Goal: Task Accomplishment & Management: Manage account settings

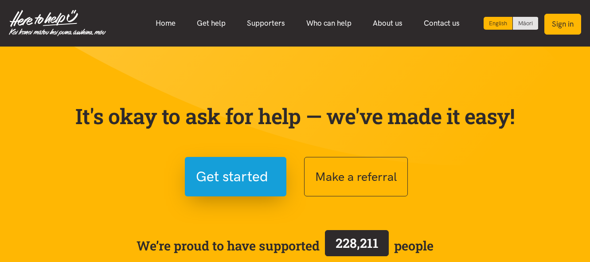
click at [556, 23] on button "Sign in" at bounding box center [562, 24] width 37 height 21
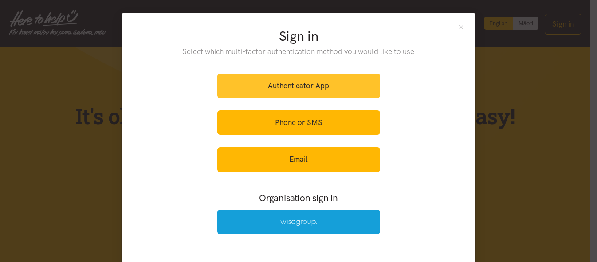
click at [323, 85] on link "Authenticator App" at bounding box center [298, 86] width 163 height 24
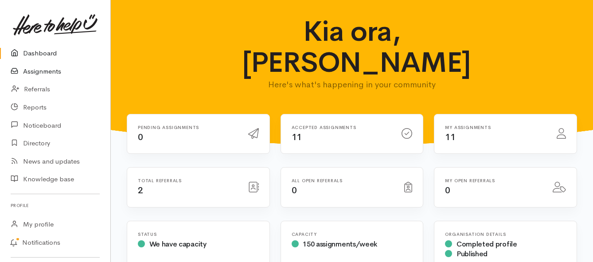
click at [47, 70] on link "Assignments" at bounding box center [55, 72] width 110 height 18
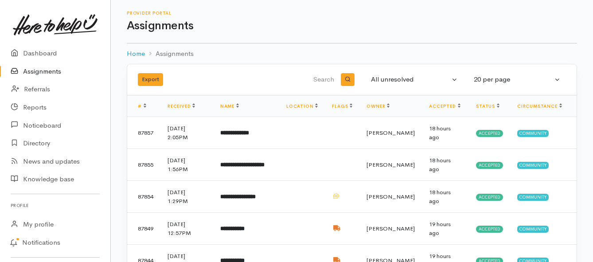
click at [39, 70] on link "Assignments" at bounding box center [55, 72] width 110 height 18
click at [49, 71] on link "Assignments" at bounding box center [55, 72] width 110 height 18
click at [252, 134] on b "**********" at bounding box center [240, 133] width 40 height 6
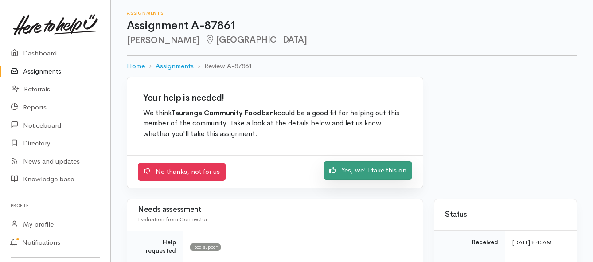
click at [335, 172] on icon at bounding box center [332, 170] width 7 height 7
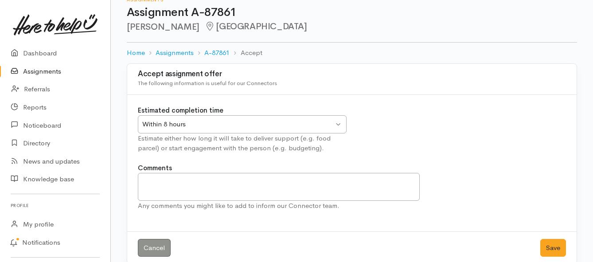
scroll to position [26, 0]
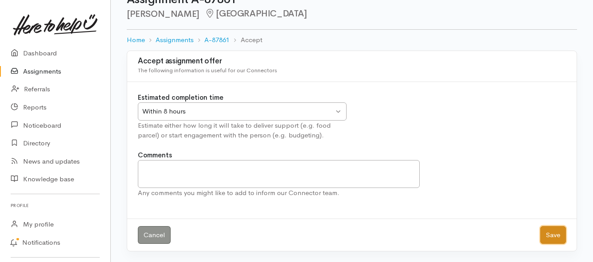
click at [554, 234] on button "Save" at bounding box center [553, 235] width 26 height 18
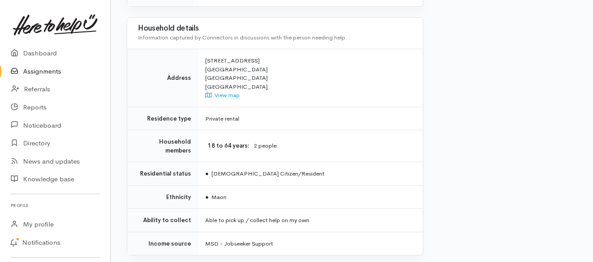
scroll to position [665, 0]
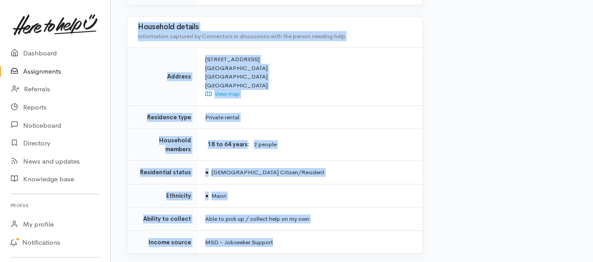
drag, startPoint x: 186, startPoint y: 125, endPoint x: 283, endPoint y: 207, distance: 127.7
copy div "**********"
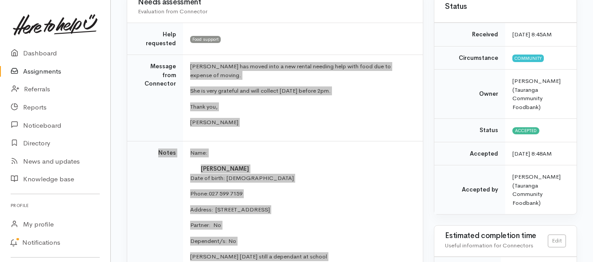
scroll to position [89, 0]
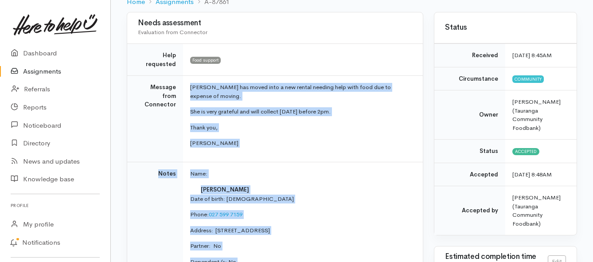
click at [37, 73] on link "Assignments" at bounding box center [55, 72] width 110 height 18
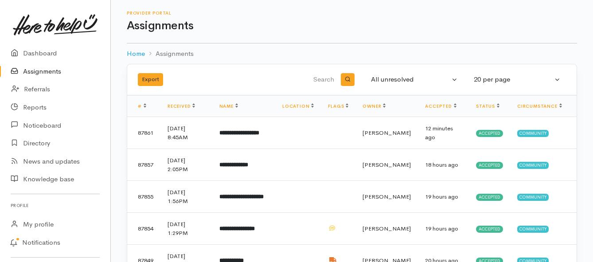
click at [45, 69] on link "Assignments" at bounding box center [55, 72] width 110 height 18
click at [55, 72] on link "Assignments" at bounding box center [55, 72] width 110 height 18
click at [45, 70] on link "Assignments" at bounding box center [55, 72] width 110 height 18
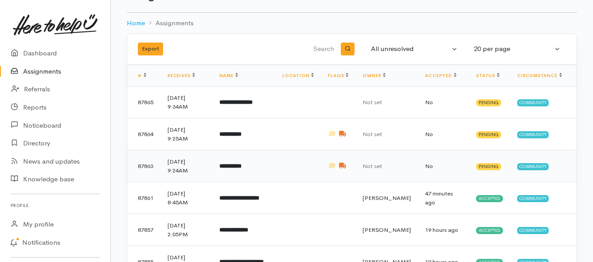
scroll to position [44, 0]
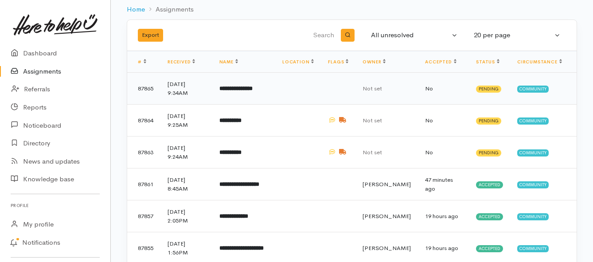
click at [247, 88] on b "**********" at bounding box center [235, 89] width 33 height 6
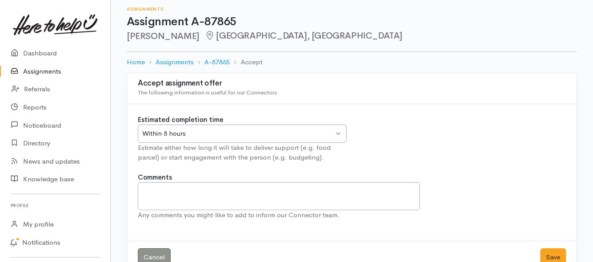
scroll to position [26, 0]
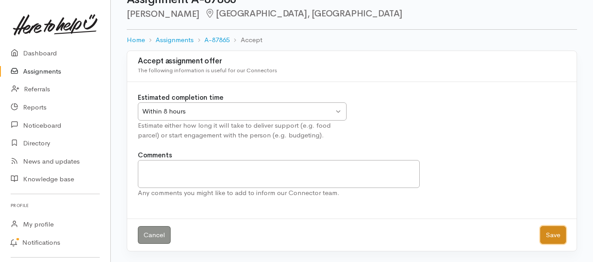
click at [555, 236] on button "Save" at bounding box center [553, 235] width 26 height 18
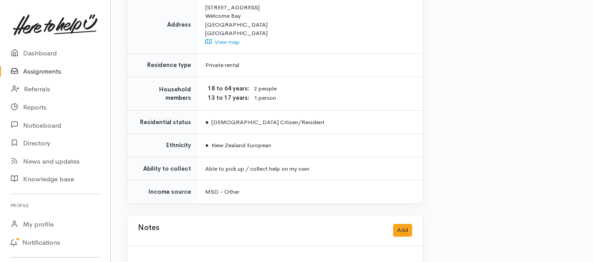
scroll to position [660, 0]
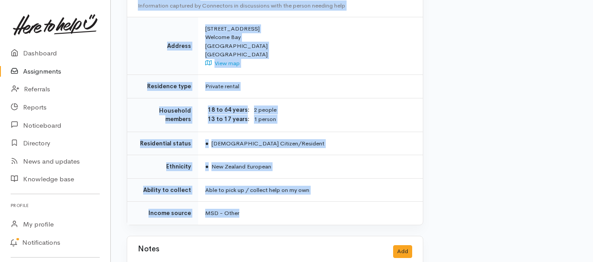
drag, startPoint x: 202, startPoint y: 80, endPoint x: 296, endPoint y: 196, distance: 149.5
copy div "**********"
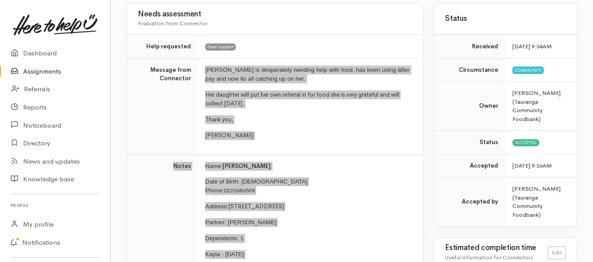
scroll to position [84, 0]
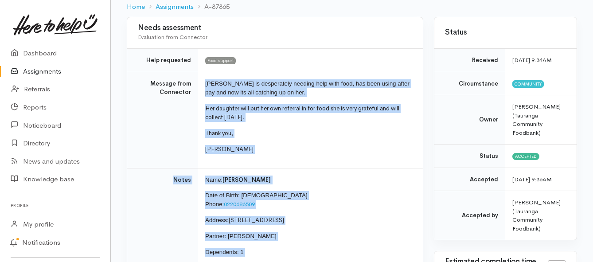
click at [39, 69] on link "Assignments" at bounding box center [55, 72] width 110 height 18
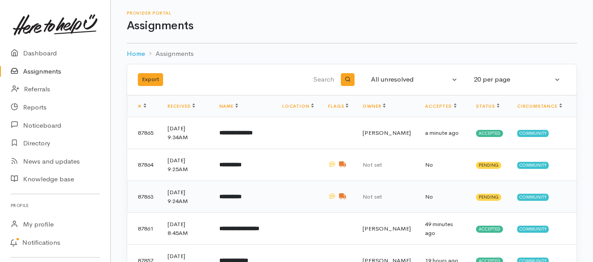
click at [242, 197] on b "**********" at bounding box center [230, 197] width 22 height 6
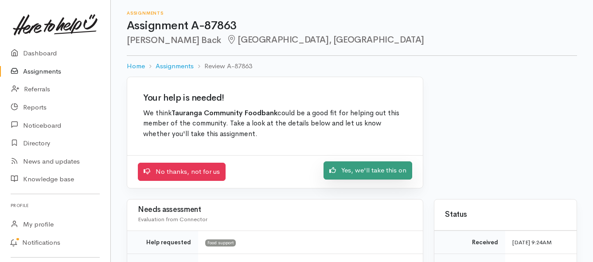
click at [348, 170] on link "Yes, we'll take this on" at bounding box center [368, 170] width 89 height 18
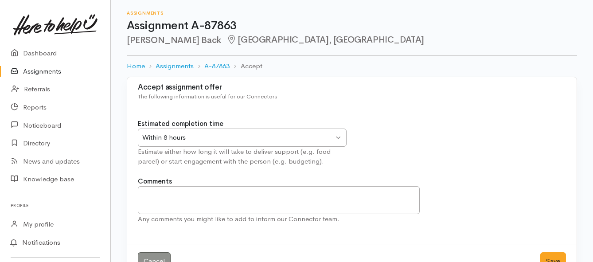
click at [280, 135] on div "Within 8 hours" at bounding box center [237, 138] width 191 height 10
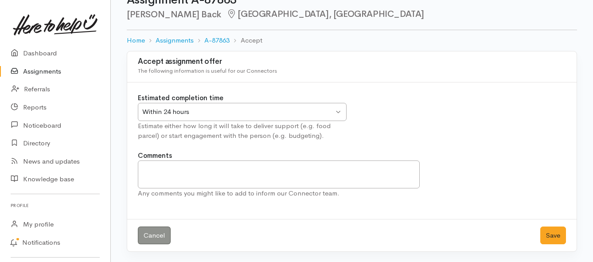
scroll to position [26, 0]
click at [550, 231] on button "Save" at bounding box center [553, 235] width 26 height 18
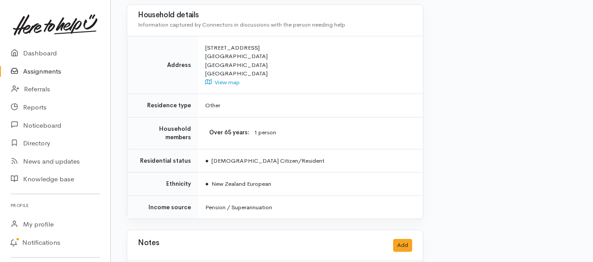
scroll to position [842, 0]
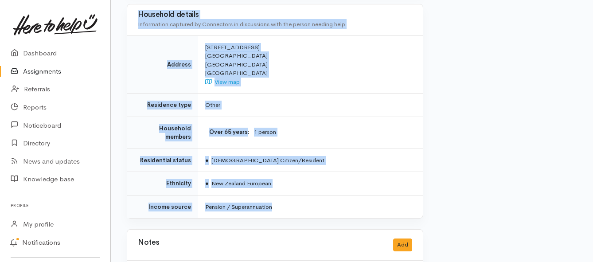
drag, startPoint x: 204, startPoint y: 69, endPoint x: 306, endPoint y: 182, distance: 152.6
copy div "Lor ips dolo, Sitametc adi Elits doeius - 5 t incid, ut labo etdolorem. Aliqu e…"
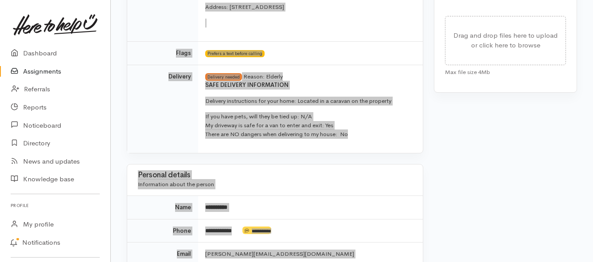
scroll to position [488, 0]
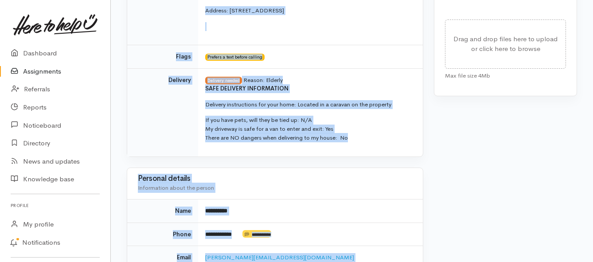
click at [168, 121] on td "Delivery" at bounding box center [162, 112] width 71 height 88
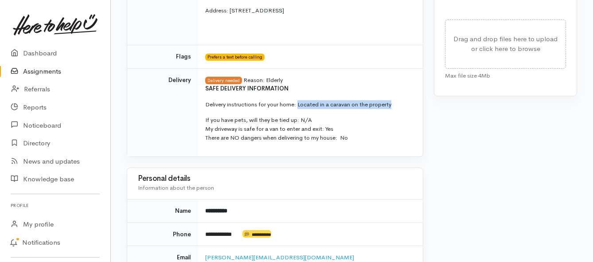
drag, startPoint x: 298, startPoint y: 95, endPoint x: 395, endPoint y: 92, distance: 96.7
click at [395, 100] on p "Delivery instructions for your home: Located in a caravan on the property" at bounding box center [308, 104] width 207 height 9
copy p "Located in a caravan on the property"
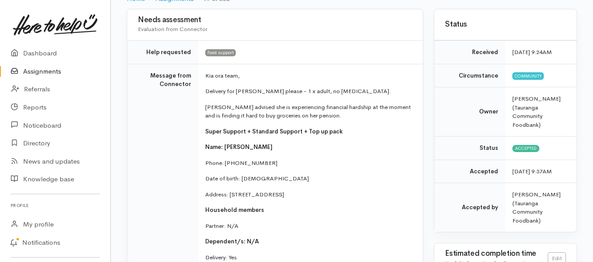
scroll to position [89, 0]
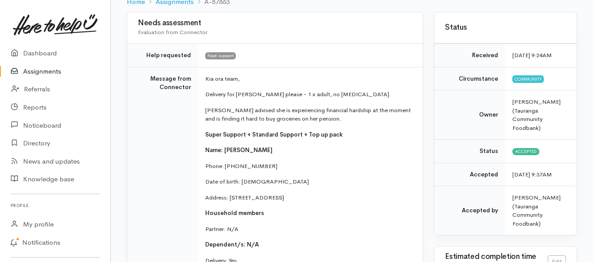
click at [46, 73] on link "Assignments" at bounding box center [55, 72] width 110 height 18
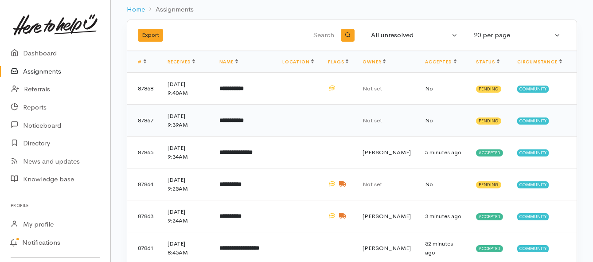
scroll to position [89, 0]
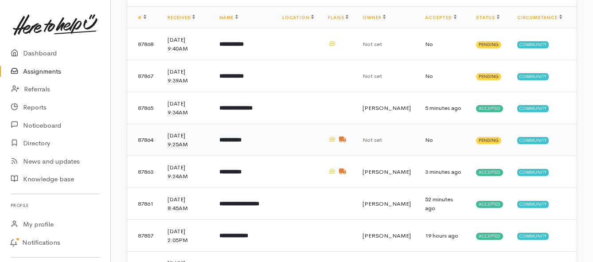
click at [242, 138] on b "**********" at bounding box center [230, 140] width 22 height 6
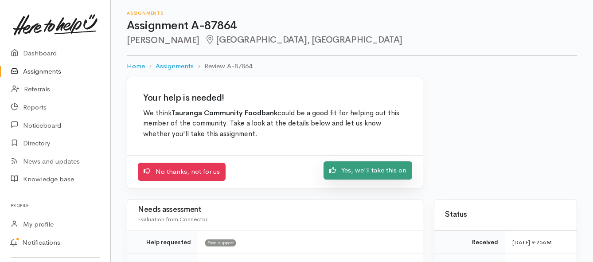
click at [352, 169] on link "Yes, we'll take this on" at bounding box center [368, 170] width 89 height 18
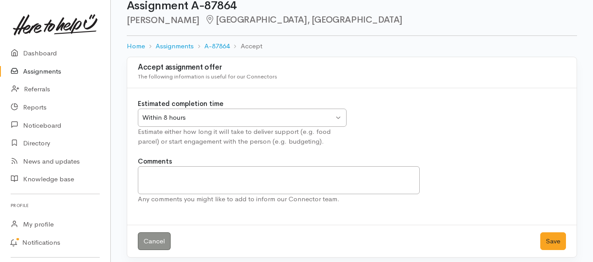
scroll to position [26, 0]
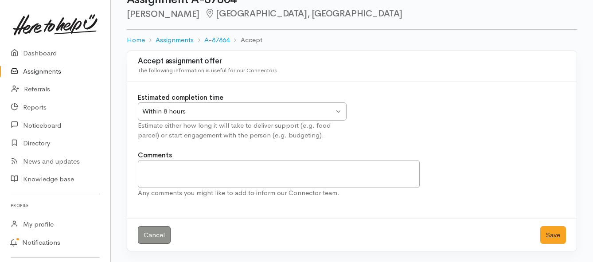
click at [334, 107] on div "Within 8 hours Within 8 hours" at bounding box center [242, 111] width 209 height 18
click at [551, 234] on button "Save" at bounding box center [553, 235] width 26 height 18
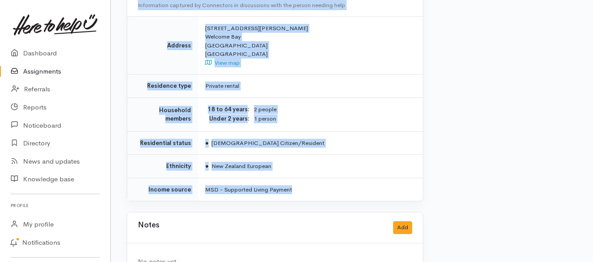
scroll to position [754, 0]
drag, startPoint x: 203, startPoint y: 125, endPoint x: 292, endPoint y: 184, distance: 106.3
copy div "Mōrena team, Clove has a $480 power bill to pay this week and is struggling to …"
click at [37, 71] on link "Assignments" at bounding box center [55, 72] width 110 height 18
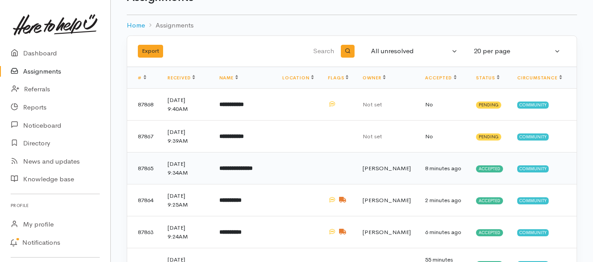
scroll to position [44, 0]
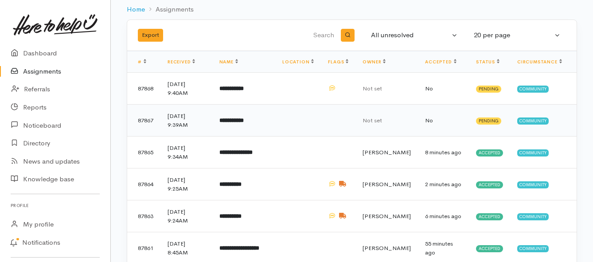
click at [240, 121] on b "**********" at bounding box center [231, 120] width 24 height 6
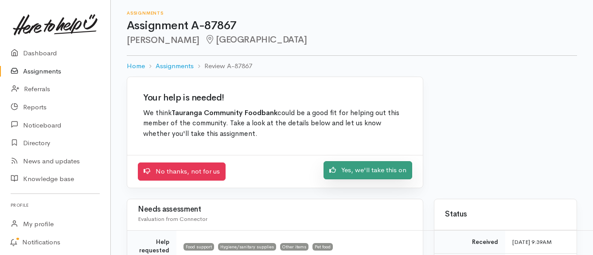
click at [347, 171] on link "Yes, we'll take this on" at bounding box center [368, 170] width 89 height 18
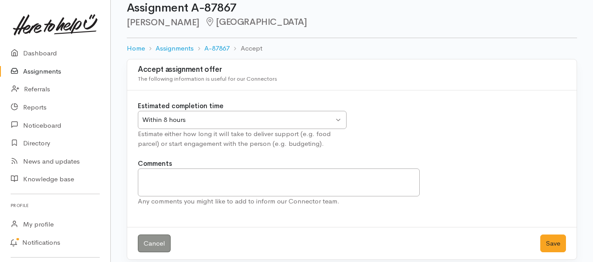
scroll to position [26, 0]
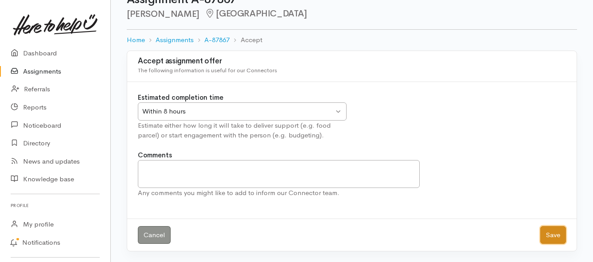
click at [544, 238] on button "Save" at bounding box center [553, 235] width 26 height 18
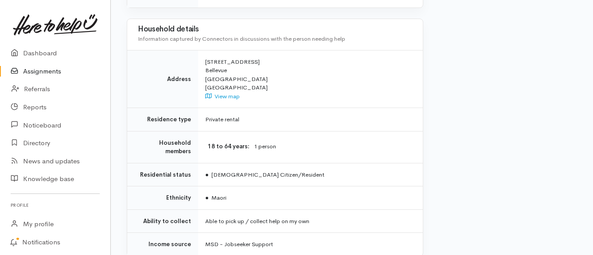
scroll to position [709, 0]
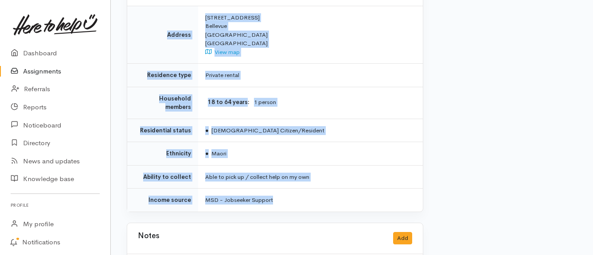
drag, startPoint x: 176, startPoint y: 122, endPoint x: 295, endPoint y: 188, distance: 136.1
copy div "**********"
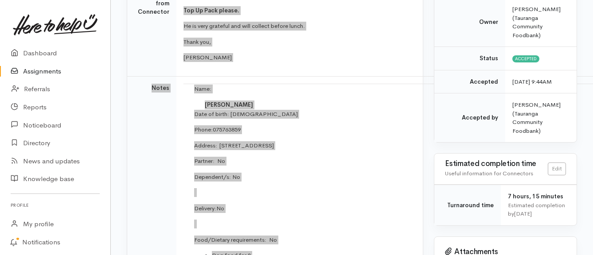
scroll to position [177, 0]
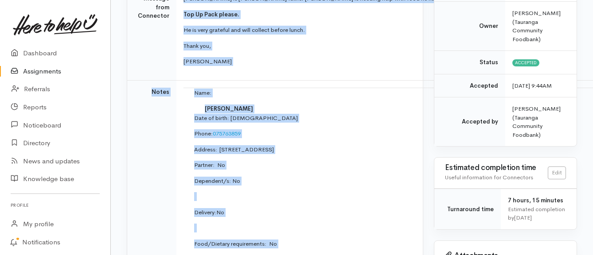
click at [45, 72] on link "Assignments" at bounding box center [55, 72] width 110 height 18
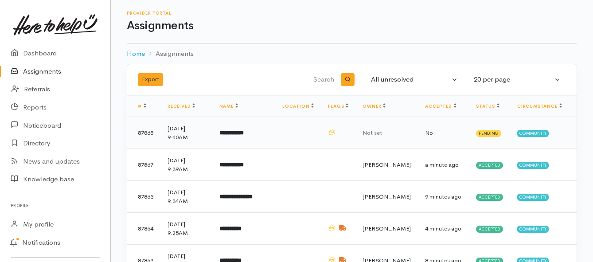
click at [244, 133] on b "**********" at bounding box center [231, 133] width 24 height 6
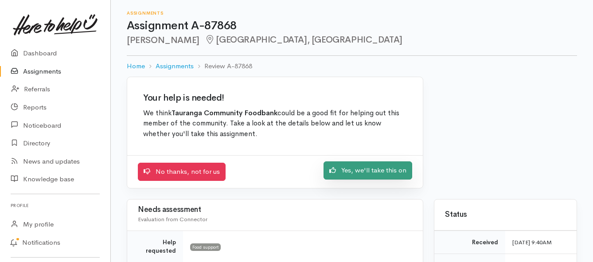
click at [346, 171] on link "Yes, we'll take this on" at bounding box center [368, 170] width 89 height 18
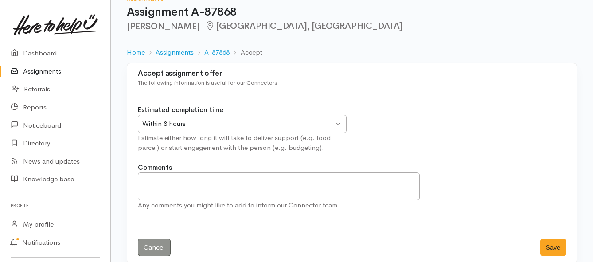
scroll to position [26, 0]
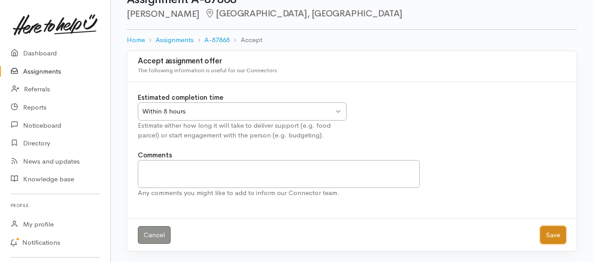
click at [550, 234] on button "Save" at bounding box center [553, 235] width 26 height 18
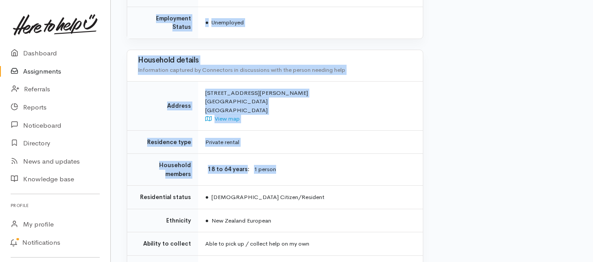
scroll to position [709, 0]
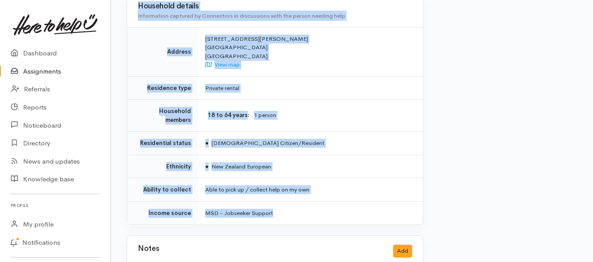
drag, startPoint x: 189, startPoint y: 88, endPoint x: 307, endPoint y: 194, distance: 158.2
copy div "**********"
click at [30, 70] on link "Assignments" at bounding box center [55, 72] width 110 height 18
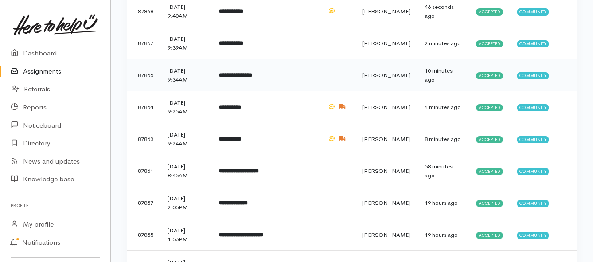
scroll to position [133, 0]
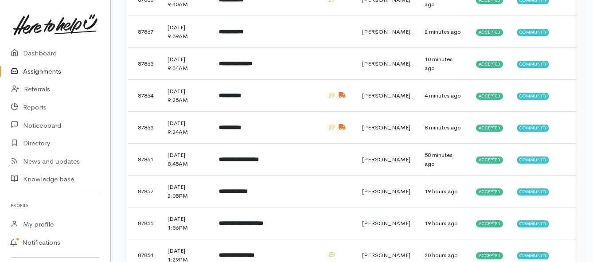
click at [35, 70] on link "Assignments" at bounding box center [55, 72] width 110 height 18
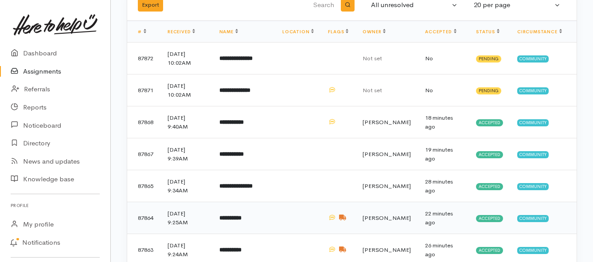
scroll to position [89, 0]
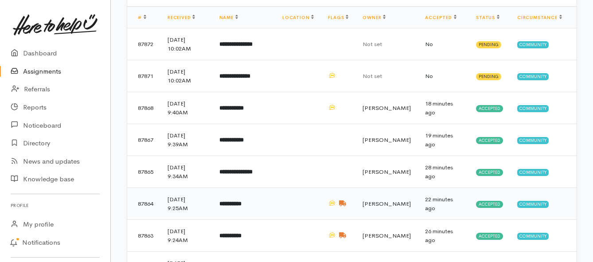
click at [242, 205] on b "**********" at bounding box center [230, 204] width 22 height 6
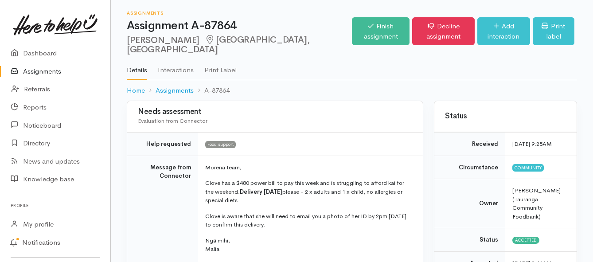
click at [45, 70] on link "Assignments" at bounding box center [55, 72] width 110 height 18
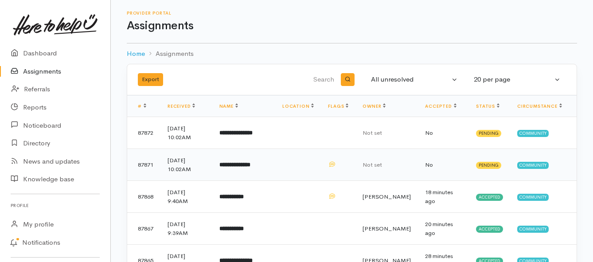
click at [250, 165] on b "**********" at bounding box center [234, 165] width 31 height 6
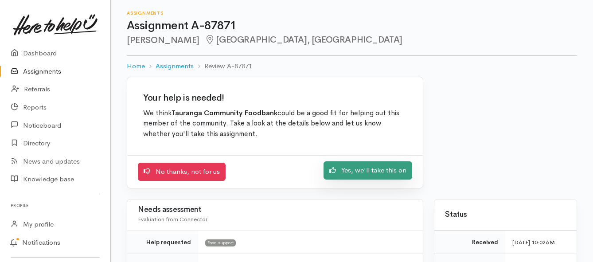
click at [358, 169] on link "Yes, we'll take this on" at bounding box center [368, 170] width 89 height 18
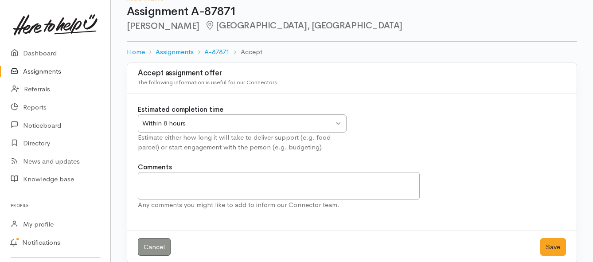
scroll to position [26, 0]
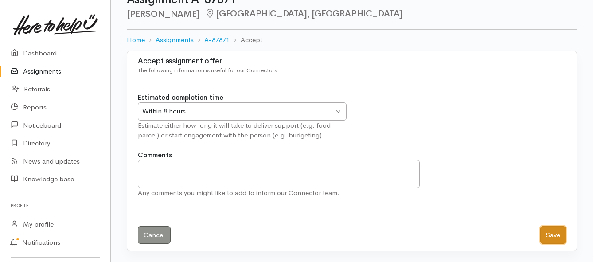
click at [543, 233] on button "Save" at bounding box center [553, 235] width 26 height 18
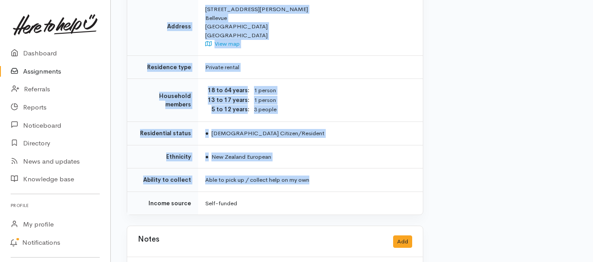
scroll to position [709, 0]
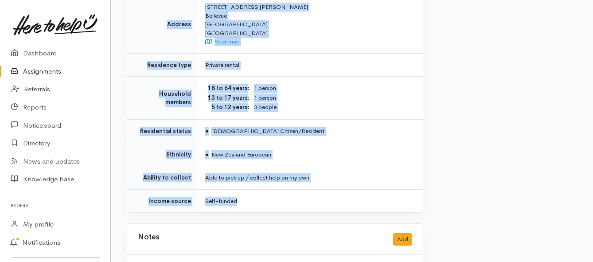
drag, startPoint x: 203, startPoint y: 113, endPoint x: 344, endPoint y: 170, distance: 151.5
copy div "**********"
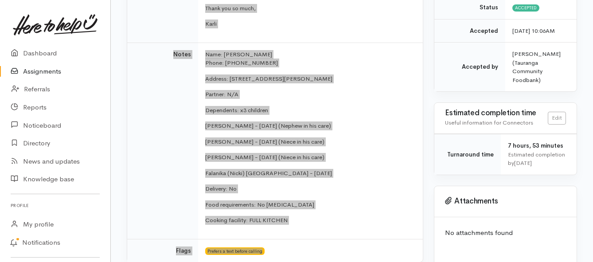
scroll to position [222, 0]
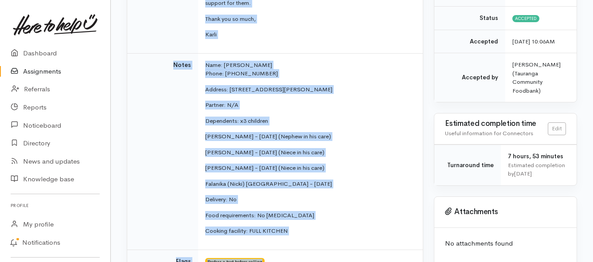
click at [49, 71] on link "Assignments" at bounding box center [55, 72] width 110 height 18
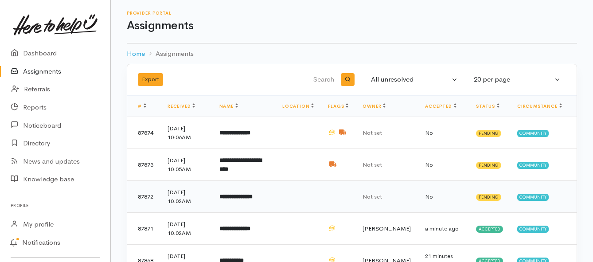
click at [243, 198] on b "**********" at bounding box center [235, 197] width 33 height 6
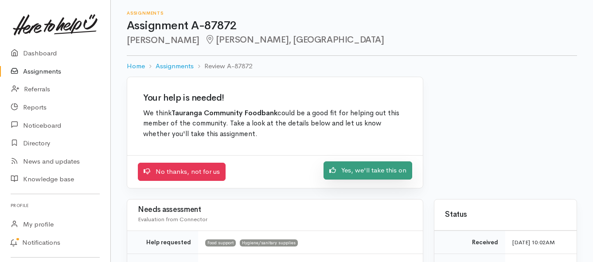
click at [340, 173] on link "Yes, we'll take this on" at bounding box center [368, 170] width 89 height 18
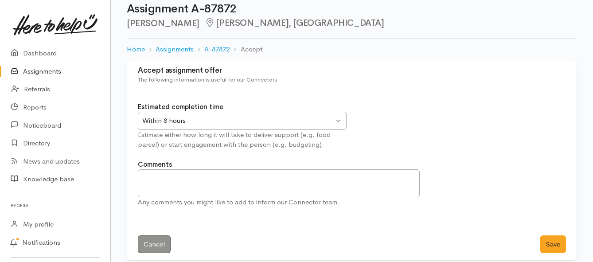
scroll to position [26, 0]
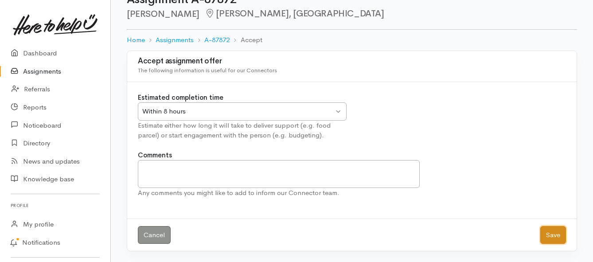
click at [555, 236] on button "Save" at bounding box center [553, 235] width 26 height 18
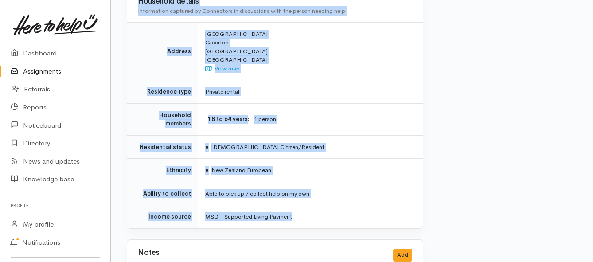
scroll to position [665, 0]
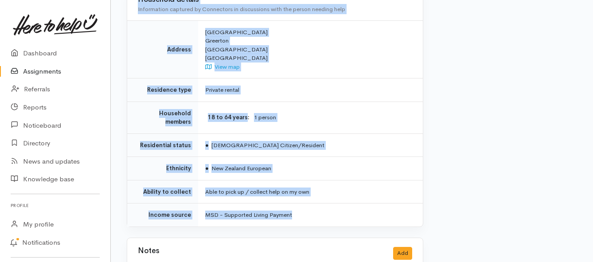
drag, startPoint x: 200, startPoint y: 68, endPoint x: 324, endPoint y: 204, distance: 183.6
copy div "Kia ora team, Zaria's brother has just been released from jail and is staying w…"
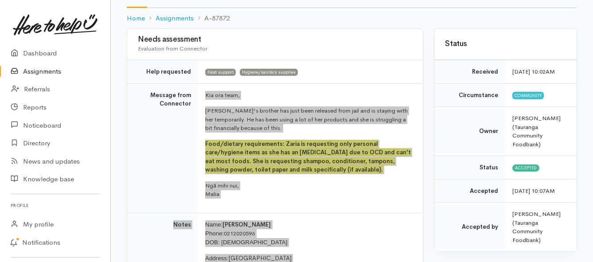
scroll to position [44, 0]
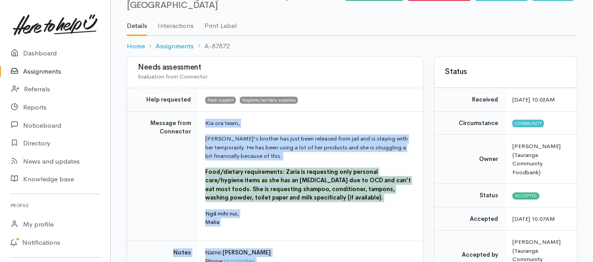
click at [42, 74] on link "Assignments" at bounding box center [55, 72] width 110 height 18
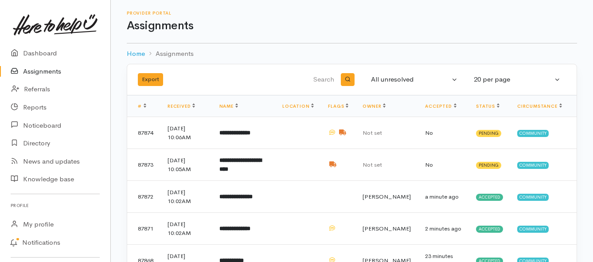
click at [45, 74] on link "Assignments" at bounding box center [55, 72] width 110 height 18
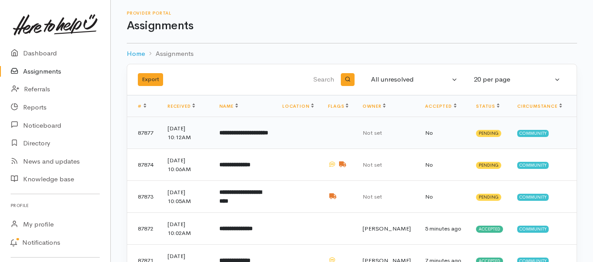
click at [249, 132] on b "**********" at bounding box center [243, 133] width 49 height 6
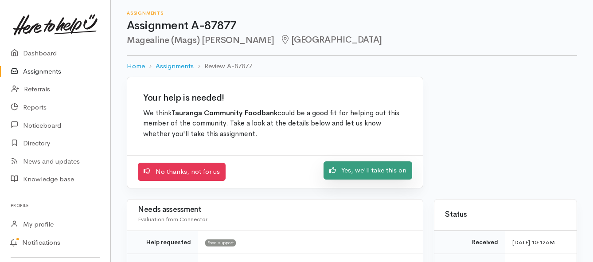
click at [351, 172] on link "Yes, we'll take this on" at bounding box center [368, 170] width 89 height 18
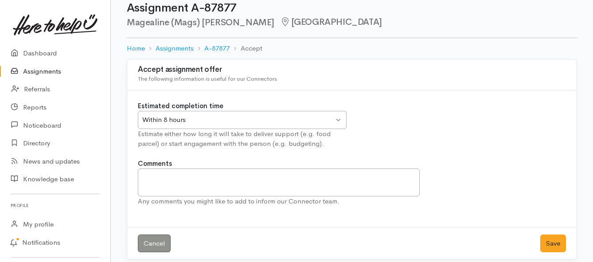
scroll to position [26, 0]
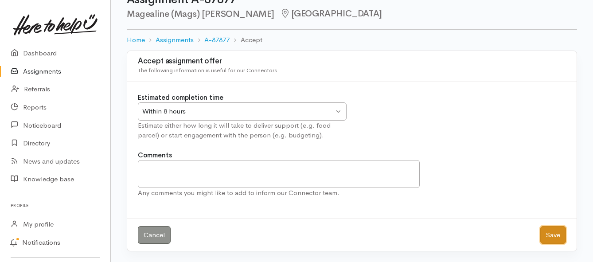
click at [555, 232] on button "Save" at bounding box center [553, 235] width 26 height 18
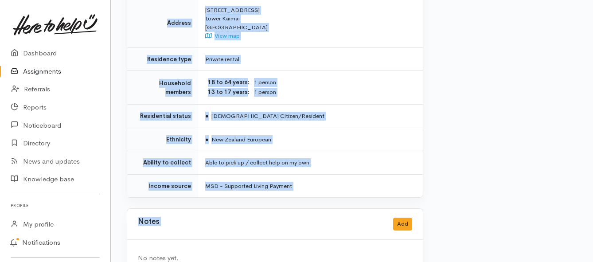
scroll to position [621, 0]
drag, startPoint x: 204, startPoint y: 111, endPoint x: 311, endPoint y: 173, distance: 124.2
copy div "**********"
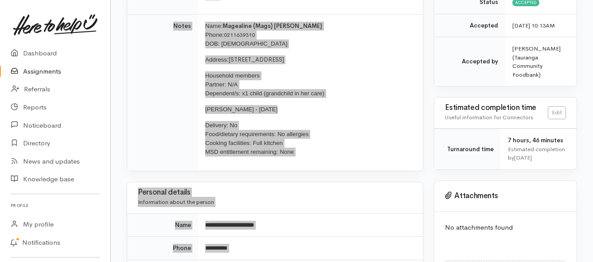
scroll to position [222, 0]
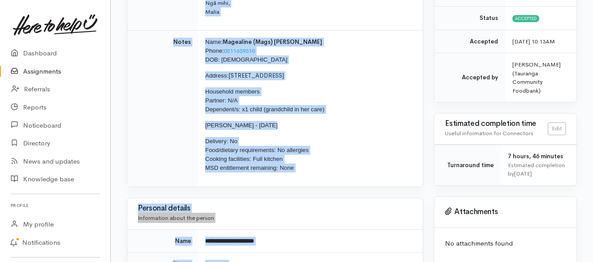
click at [56, 71] on link "Assignments" at bounding box center [55, 72] width 110 height 18
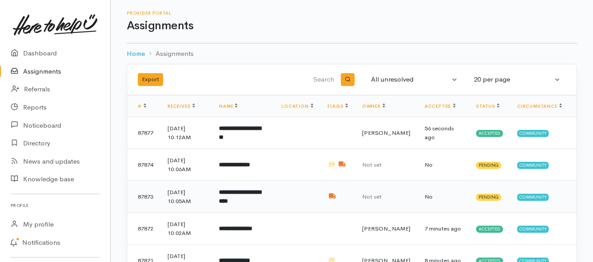
click at [261, 195] on b "**********" at bounding box center [240, 196] width 42 height 15
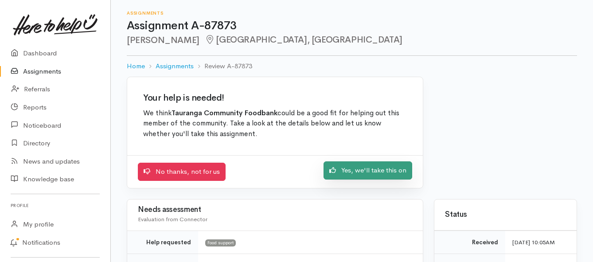
click at [341, 175] on link "Yes, we'll take this on" at bounding box center [368, 170] width 89 height 18
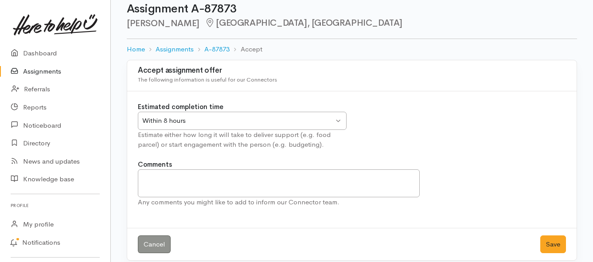
scroll to position [26, 0]
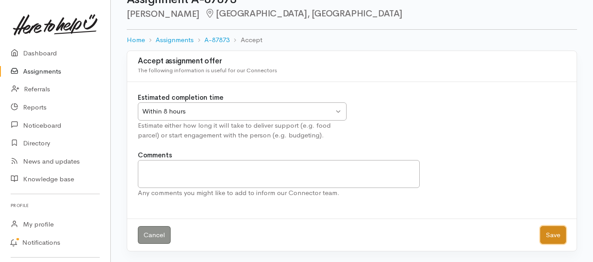
click at [563, 241] on button "Save" at bounding box center [553, 235] width 26 height 18
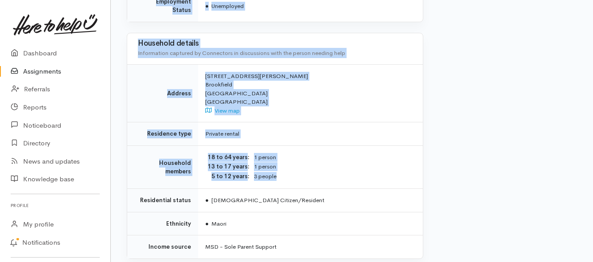
scroll to position [754, 0]
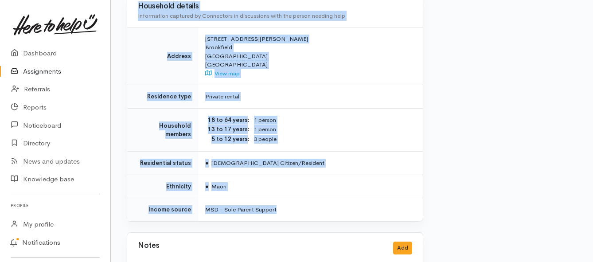
drag, startPoint x: 201, startPoint y: 76, endPoint x: 317, endPoint y: 192, distance: 164.6
copy div "Kia ora team, Cheyenne no longer has a vehicle so has needed to pay for rain ja…"
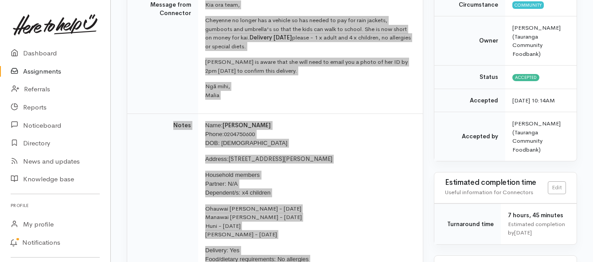
scroll to position [222, 0]
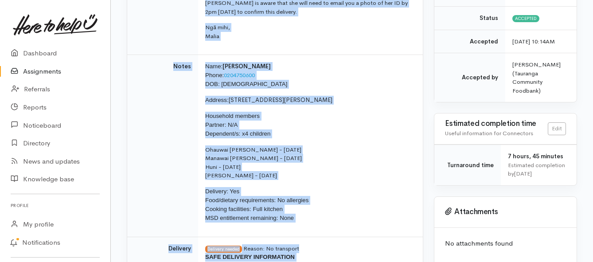
click at [43, 72] on link "Assignments" at bounding box center [55, 72] width 110 height 18
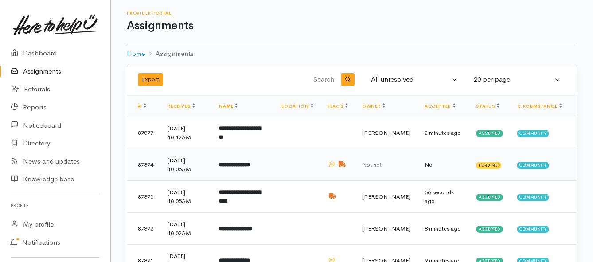
click at [240, 166] on b "**********" at bounding box center [234, 165] width 31 height 6
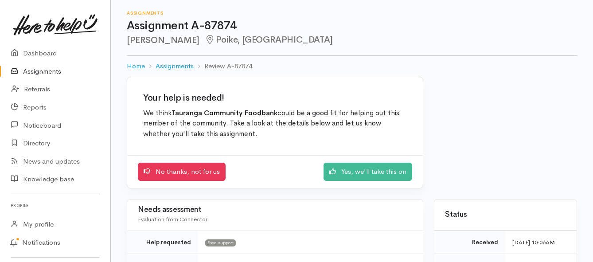
click at [336, 168] on icon at bounding box center [332, 171] width 7 height 7
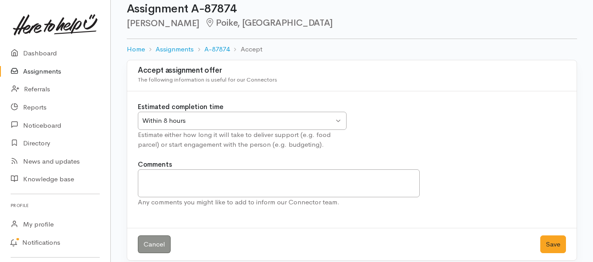
scroll to position [26, 0]
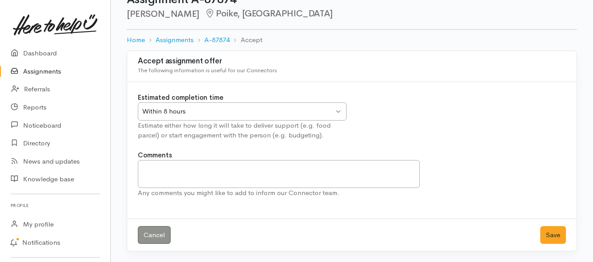
click at [324, 111] on div "Within 8 hours" at bounding box center [237, 111] width 191 height 10
click at [545, 237] on button "Save" at bounding box center [553, 235] width 26 height 18
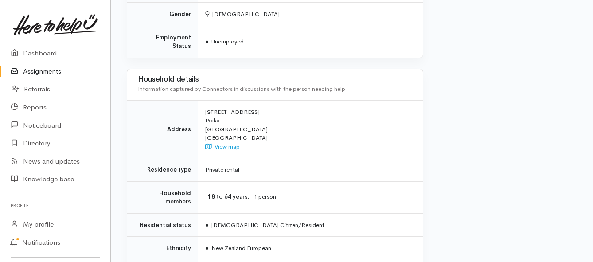
scroll to position [754, 0]
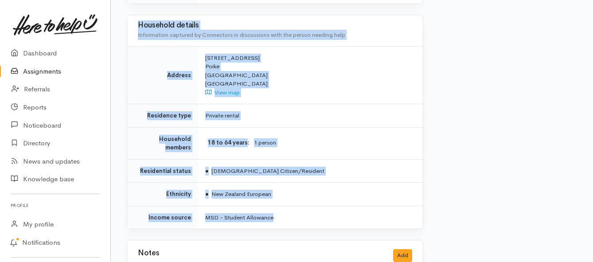
drag, startPoint x: 205, startPoint y: 67, endPoint x: 304, endPoint y: 190, distance: 157.6
copy div "Lor ips dolo, Sitametc adi elitsedd eiusmo. Tempor inc utl etdo magna aliquaen …"
click at [59, 72] on link "Assignments" at bounding box center [55, 72] width 110 height 18
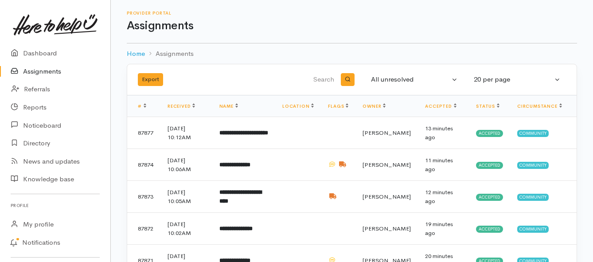
click at [56, 73] on link "Assignments" at bounding box center [55, 72] width 110 height 18
click at [42, 72] on link "Assignments" at bounding box center [55, 72] width 110 height 18
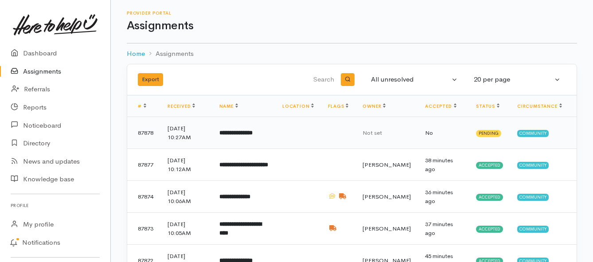
click at [241, 132] on b "**********" at bounding box center [235, 133] width 33 height 6
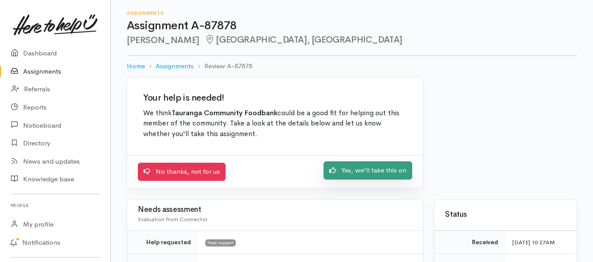
click at [362, 171] on link "Yes, we'll take this on" at bounding box center [368, 170] width 89 height 18
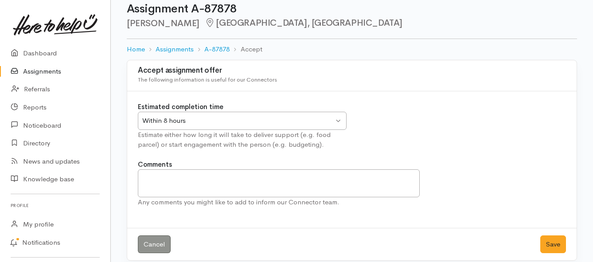
scroll to position [26, 0]
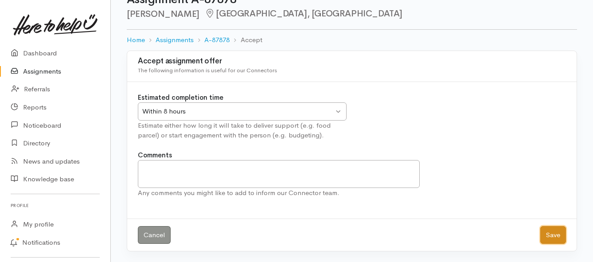
click at [549, 231] on button "Save" at bounding box center [553, 235] width 26 height 18
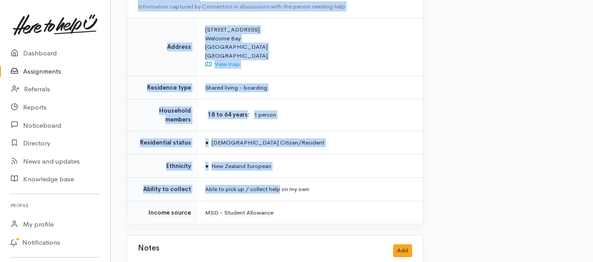
scroll to position [697, 0]
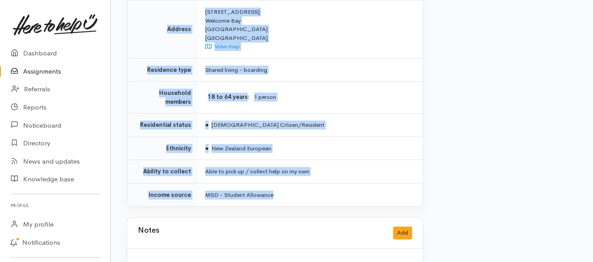
drag, startPoint x: 201, startPoint y: 77, endPoint x: 293, endPoint y: 155, distance: 121.4
copy div "**********"
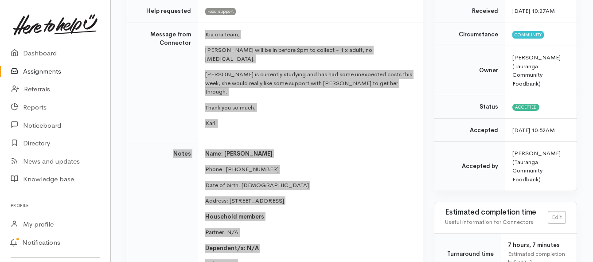
scroll to position [121, 0]
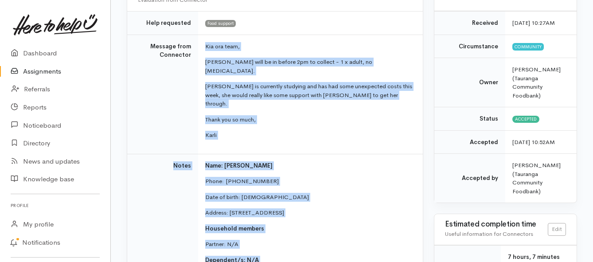
click at [43, 72] on link "Assignments" at bounding box center [55, 72] width 110 height 18
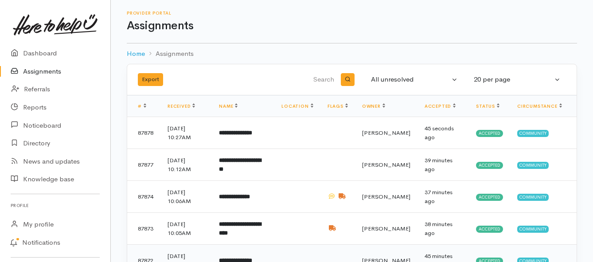
scroll to position [44, 0]
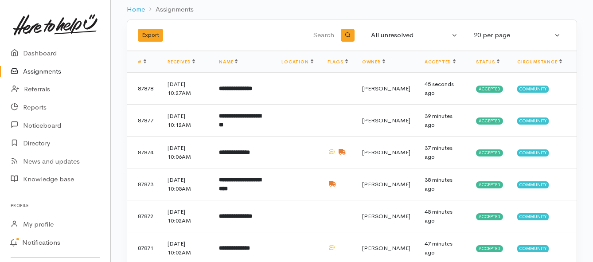
click at [42, 73] on link "Assignments" at bounding box center [55, 72] width 110 height 18
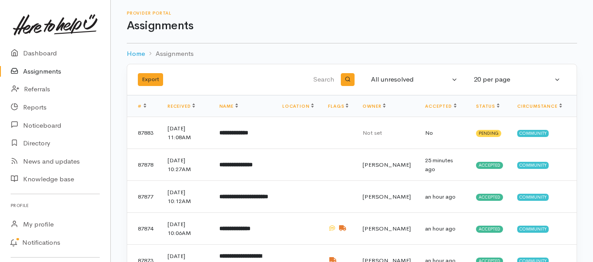
click at [49, 71] on link "Assignments" at bounding box center [55, 72] width 110 height 18
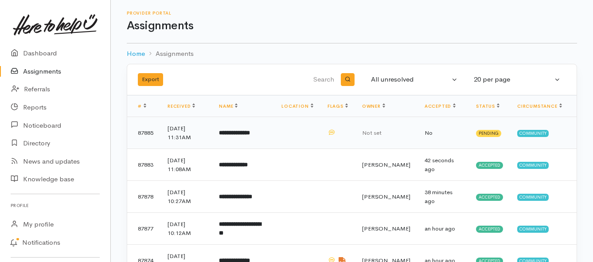
click at [249, 134] on b "**********" at bounding box center [234, 133] width 31 height 6
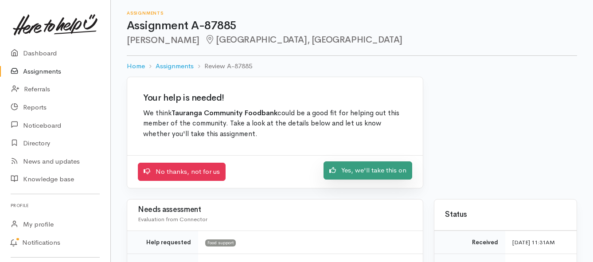
click at [332, 172] on icon at bounding box center [332, 170] width 7 height 7
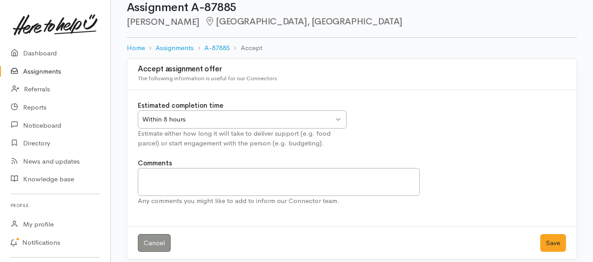
scroll to position [26, 0]
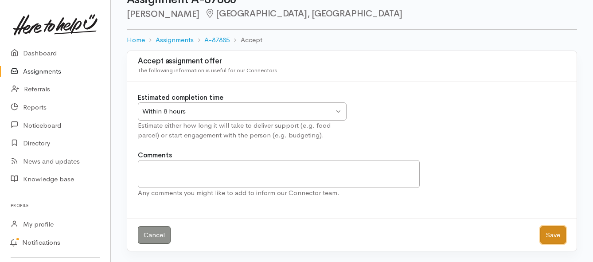
click at [541, 233] on button "Save" at bounding box center [553, 235] width 26 height 18
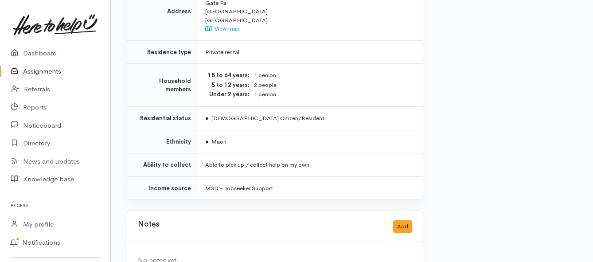
scroll to position [749, 0]
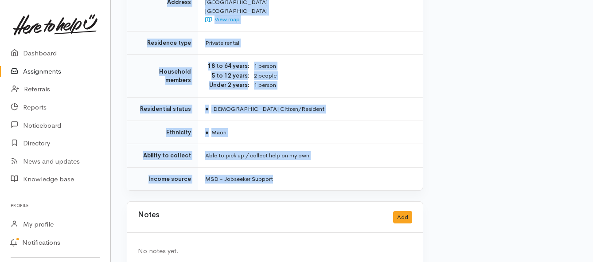
drag, startPoint x: 203, startPoint y: 114, endPoint x: 286, endPoint y: 164, distance: 97.8
copy div "**********"
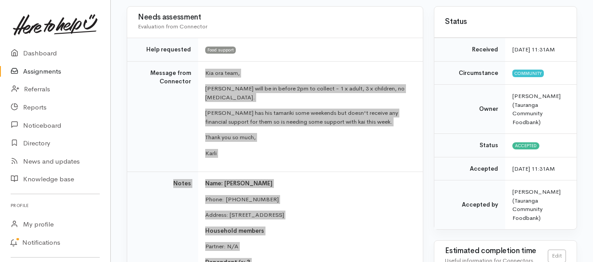
scroll to position [84, 0]
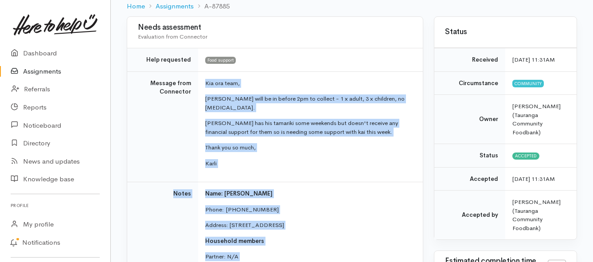
click at [39, 72] on link "Assignments" at bounding box center [55, 72] width 110 height 18
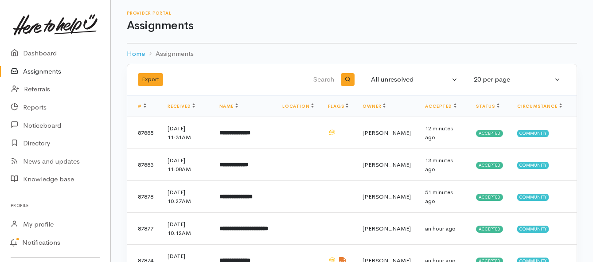
click at [56, 72] on link "Assignments" at bounding box center [55, 72] width 110 height 18
click at [34, 70] on link "Assignments" at bounding box center [55, 72] width 110 height 18
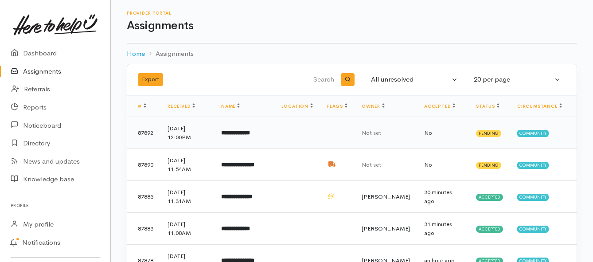
click at [237, 133] on b "**********" at bounding box center [235, 133] width 29 height 6
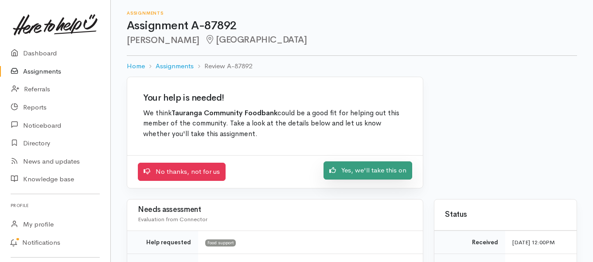
click at [367, 173] on link "Yes, we'll take this on" at bounding box center [368, 170] width 89 height 18
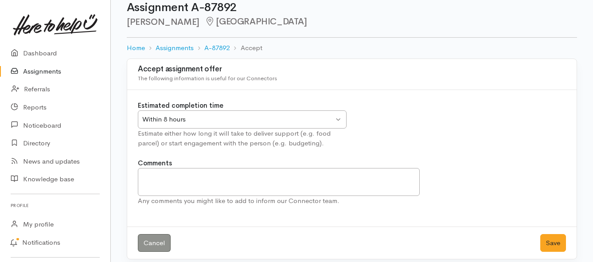
scroll to position [26, 0]
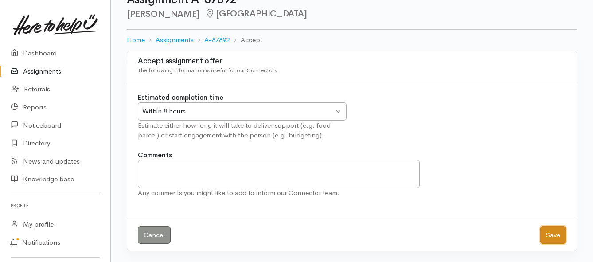
click at [553, 238] on button "Save" at bounding box center [553, 235] width 26 height 18
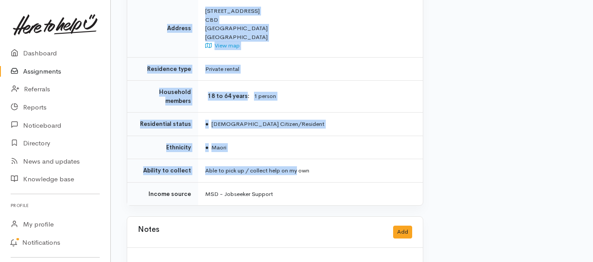
scroll to position [665, 0]
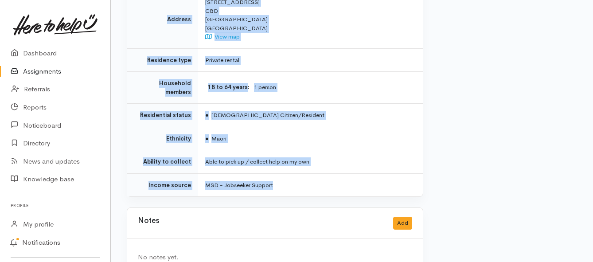
drag, startPoint x: 211, startPoint y: 70, endPoint x: 303, endPoint y: 158, distance: 127.9
copy div "**********"
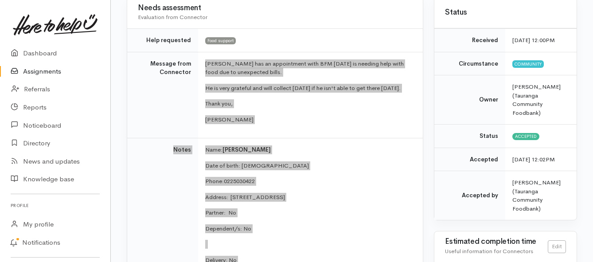
scroll to position [89, 0]
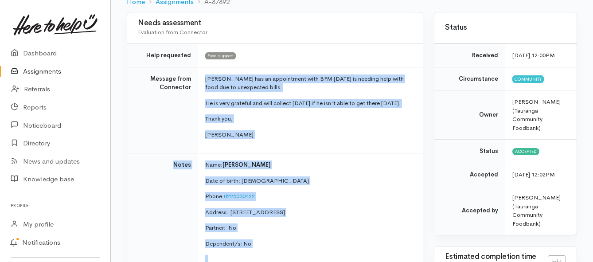
click at [54, 70] on link "Assignments" at bounding box center [55, 72] width 110 height 18
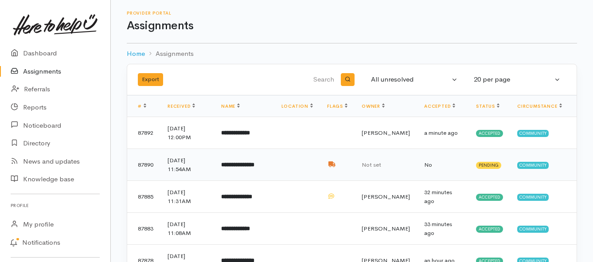
click at [254, 164] on b "**********" at bounding box center [237, 165] width 33 height 6
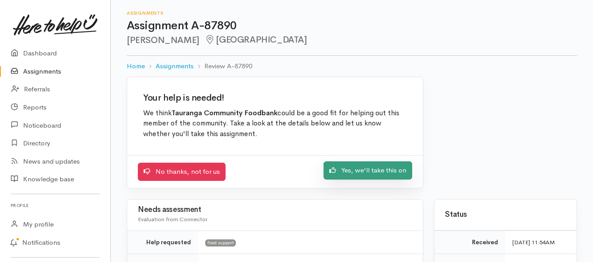
click at [344, 172] on link "Yes, we'll take this on" at bounding box center [368, 170] width 89 height 18
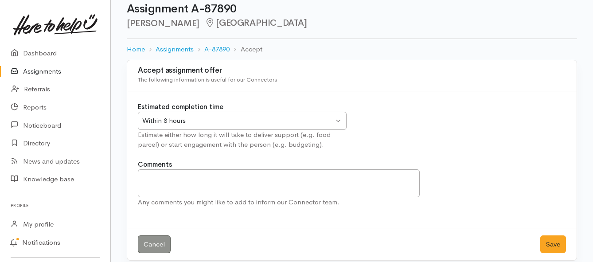
scroll to position [26, 0]
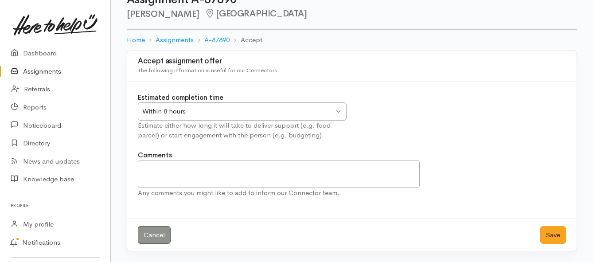
click at [314, 111] on div "Within 8 hours" at bounding box center [237, 111] width 191 height 10
click at [543, 237] on button "Save" at bounding box center [553, 235] width 26 height 18
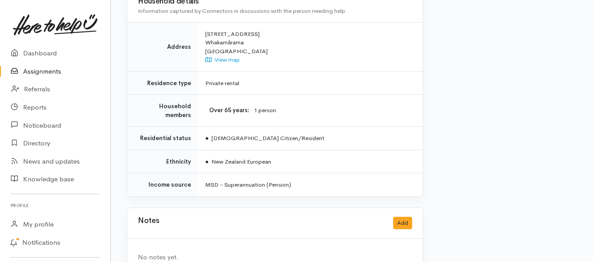
scroll to position [729, 0]
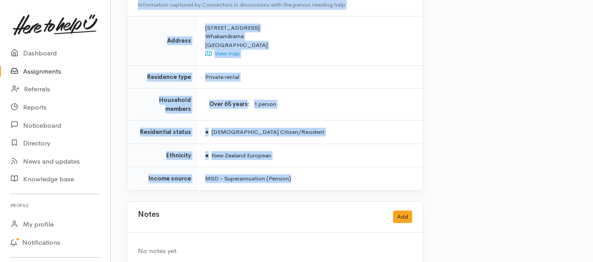
drag, startPoint x: 203, startPoint y: 71, endPoint x: 365, endPoint y: 154, distance: 182.0
copy div "**********"
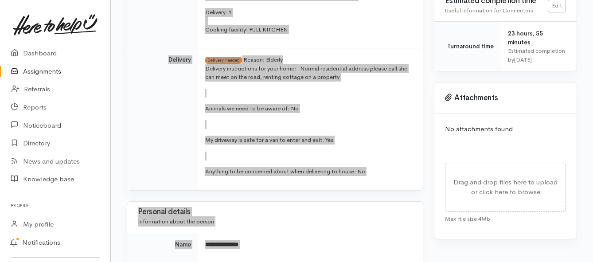
scroll to position [330, 0]
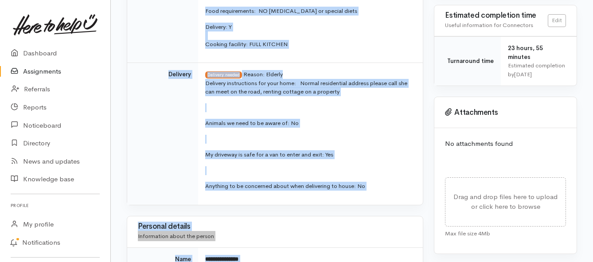
click at [171, 132] on td "Delivery" at bounding box center [162, 134] width 71 height 142
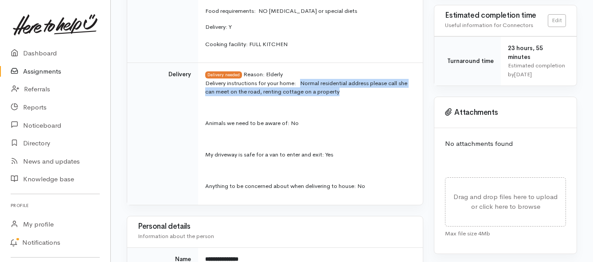
drag, startPoint x: 303, startPoint y: 75, endPoint x: 346, endPoint y: 81, distance: 43.3
click at [346, 81] on p "Delivery instructions for your home: Normal residential address please call she…" at bounding box center [308, 87] width 207 height 17
copy p "Normal residential address please call she can meet on the road, renting cottag…"
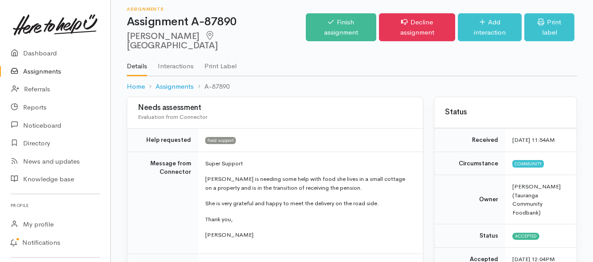
scroll to position [0, 0]
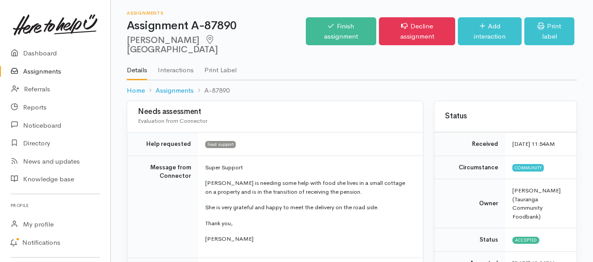
click at [40, 74] on link "Assignments" at bounding box center [55, 72] width 110 height 18
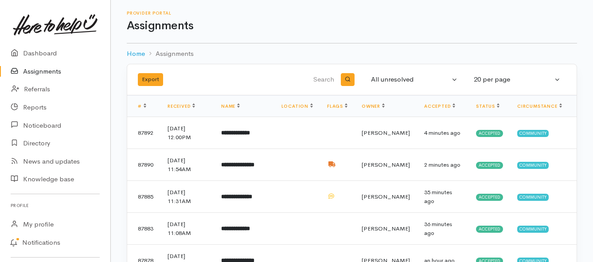
click at [53, 75] on link "Assignments" at bounding box center [55, 72] width 110 height 18
click at [42, 69] on link "Assignments" at bounding box center [55, 72] width 110 height 18
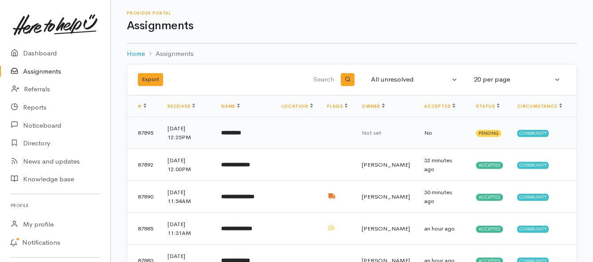
click at [238, 133] on b "*********" at bounding box center [231, 133] width 20 height 6
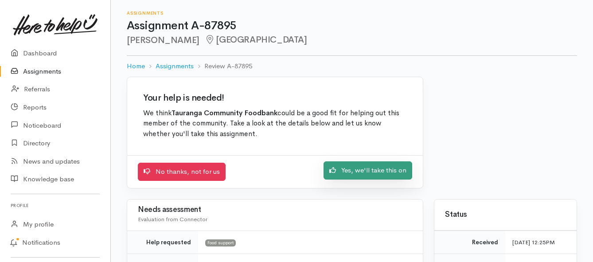
click at [340, 172] on link "Yes, we'll take this on" at bounding box center [368, 170] width 89 height 18
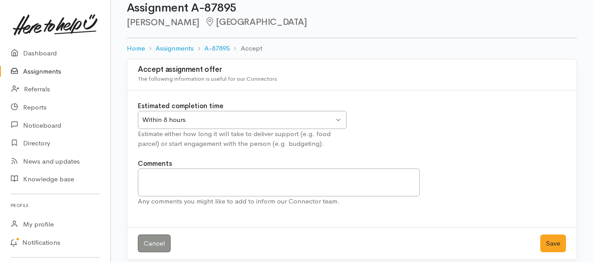
scroll to position [26, 0]
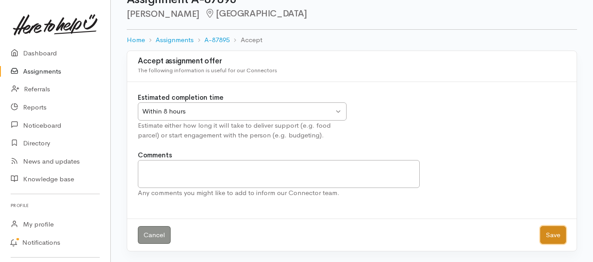
click at [552, 230] on button "Save" at bounding box center [553, 235] width 26 height 18
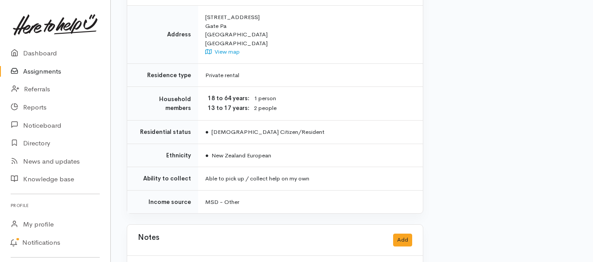
scroll to position [621, 0]
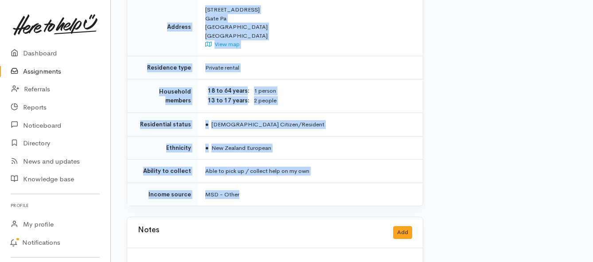
drag, startPoint x: 200, startPoint y: 69, endPoint x: 330, endPoint y: 164, distance: 161.5
copy div "**********"
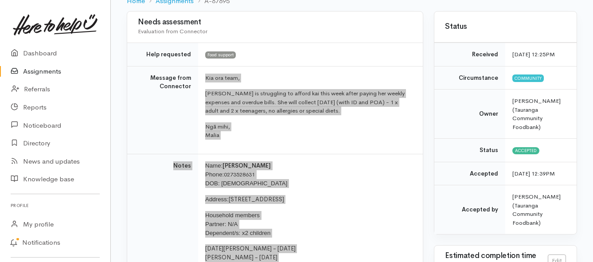
scroll to position [89, 0]
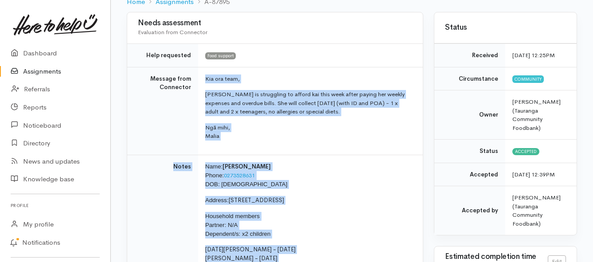
click at [51, 72] on link "Assignments" at bounding box center [55, 72] width 110 height 18
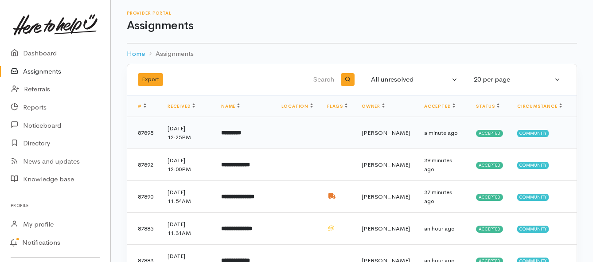
click at [247, 139] on td "*********" at bounding box center [244, 133] width 60 height 32
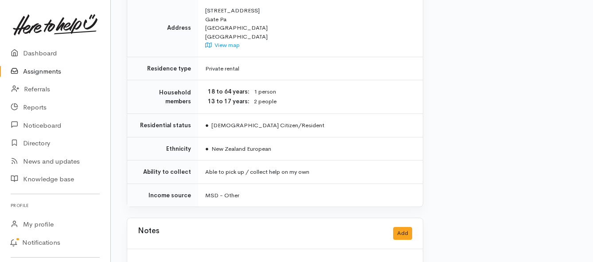
scroll to position [636, 0]
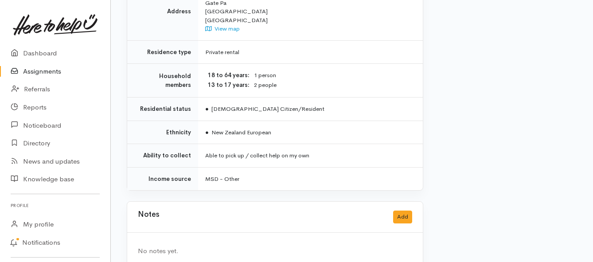
click at [40, 71] on link "Assignments" at bounding box center [55, 72] width 110 height 18
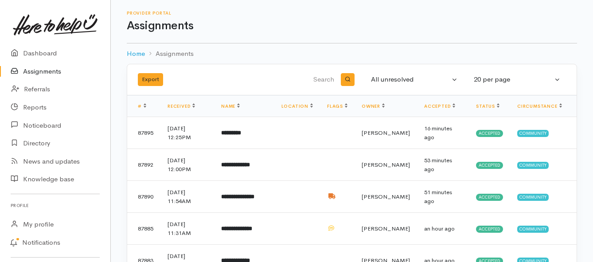
click at [40, 70] on link "Assignments" at bounding box center [55, 72] width 110 height 18
click at [43, 67] on link "Assignments" at bounding box center [55, 72] width 110 height 18
click at [44, 71] on link "Assignments" at bounding box center [55, 72] width 110 height 18
click at [50, 70] on link "Assignments" at bounding box center [55, 72] width 110 height 18
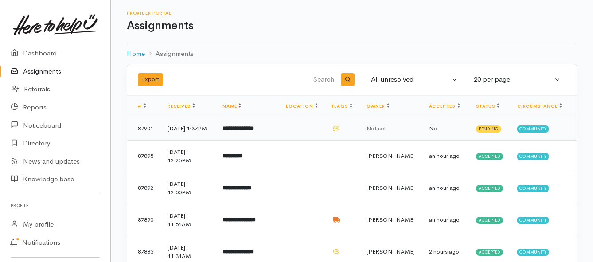
click at [236, 131] on b "**********" at bounding box center [238, 128] width 31 height 6
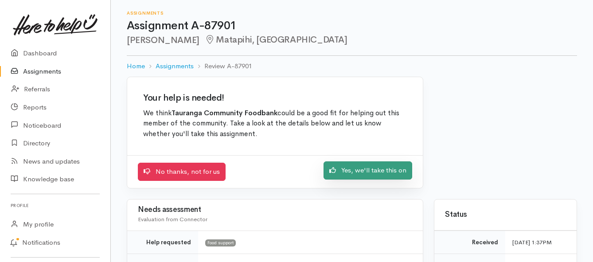
click at [377, 173] on link "Yes, we'll take this on" at bounding box center [368, 170] width 89 height 18
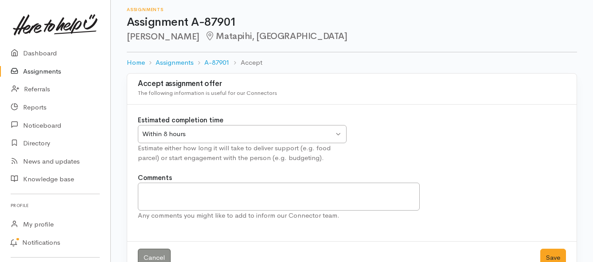
scroll to position [26, 0]
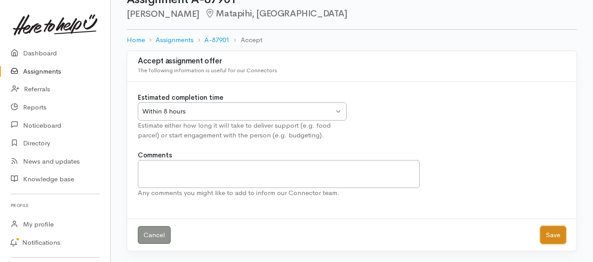
click at [554, 235] on button "Save" at bounding box center [553, 235] width 26 height 18
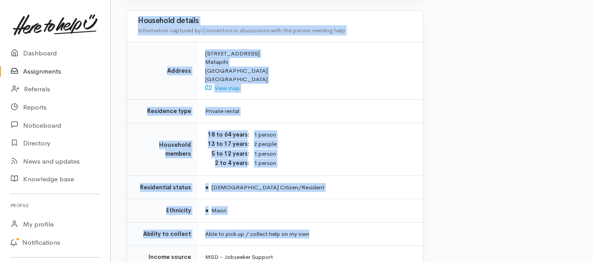
scroll to position [665, 0]
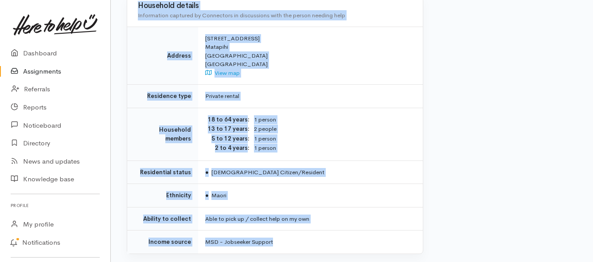
drag, startPoint x: 231, startPoint y: 172, endPoint x: 323, endPoint y: 217, distance: 102.9
copy div "**********"
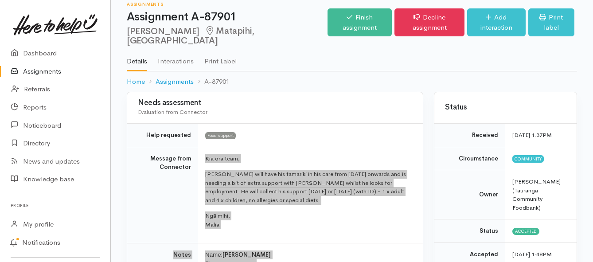
scroll to position [0, 0]
